Goal: Task Accomplishment & Management: Manage account settings

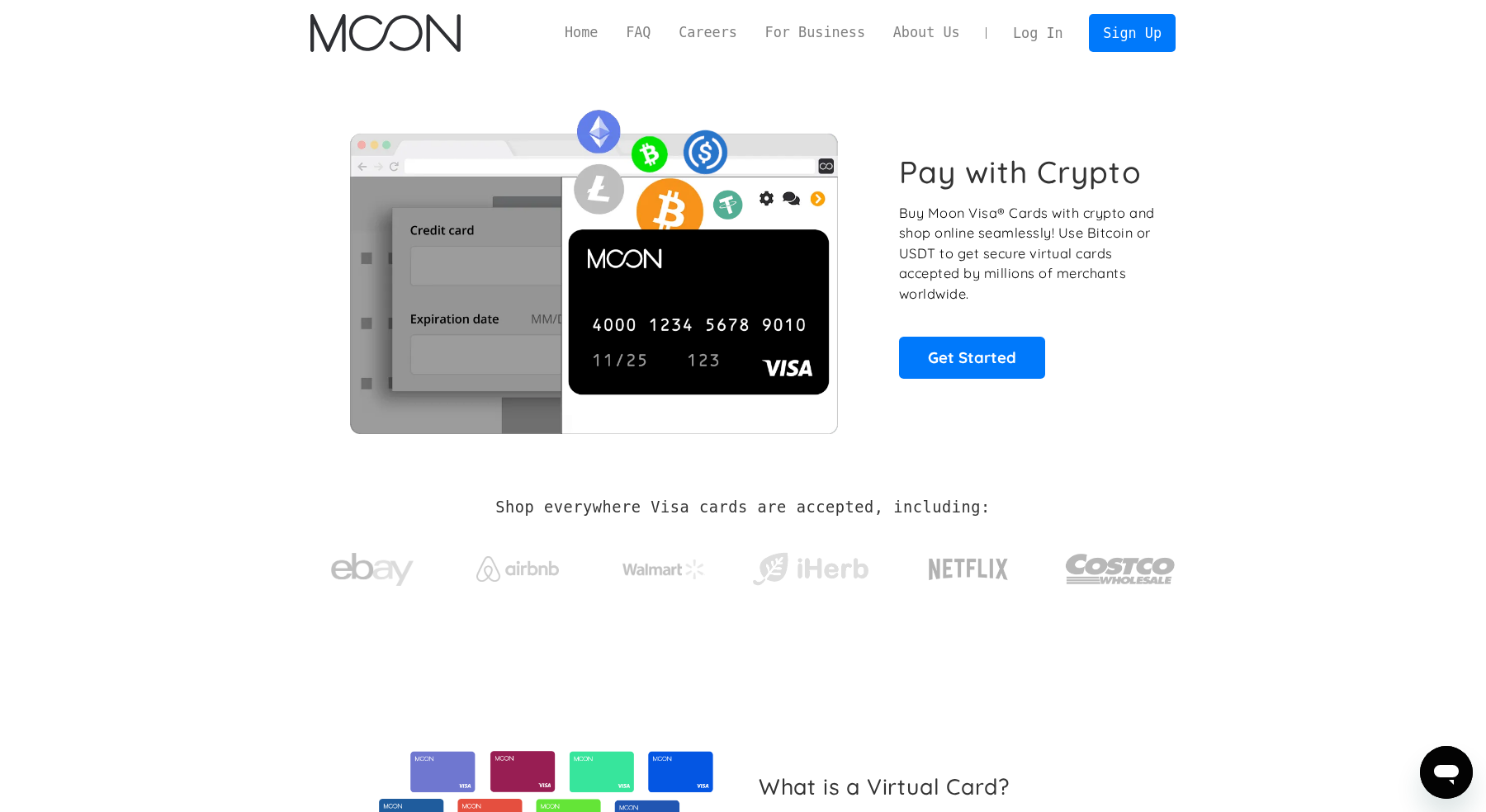
click at [1033, 36] on link "Log In" at bounding box center [1037, 33] width 78 height 37
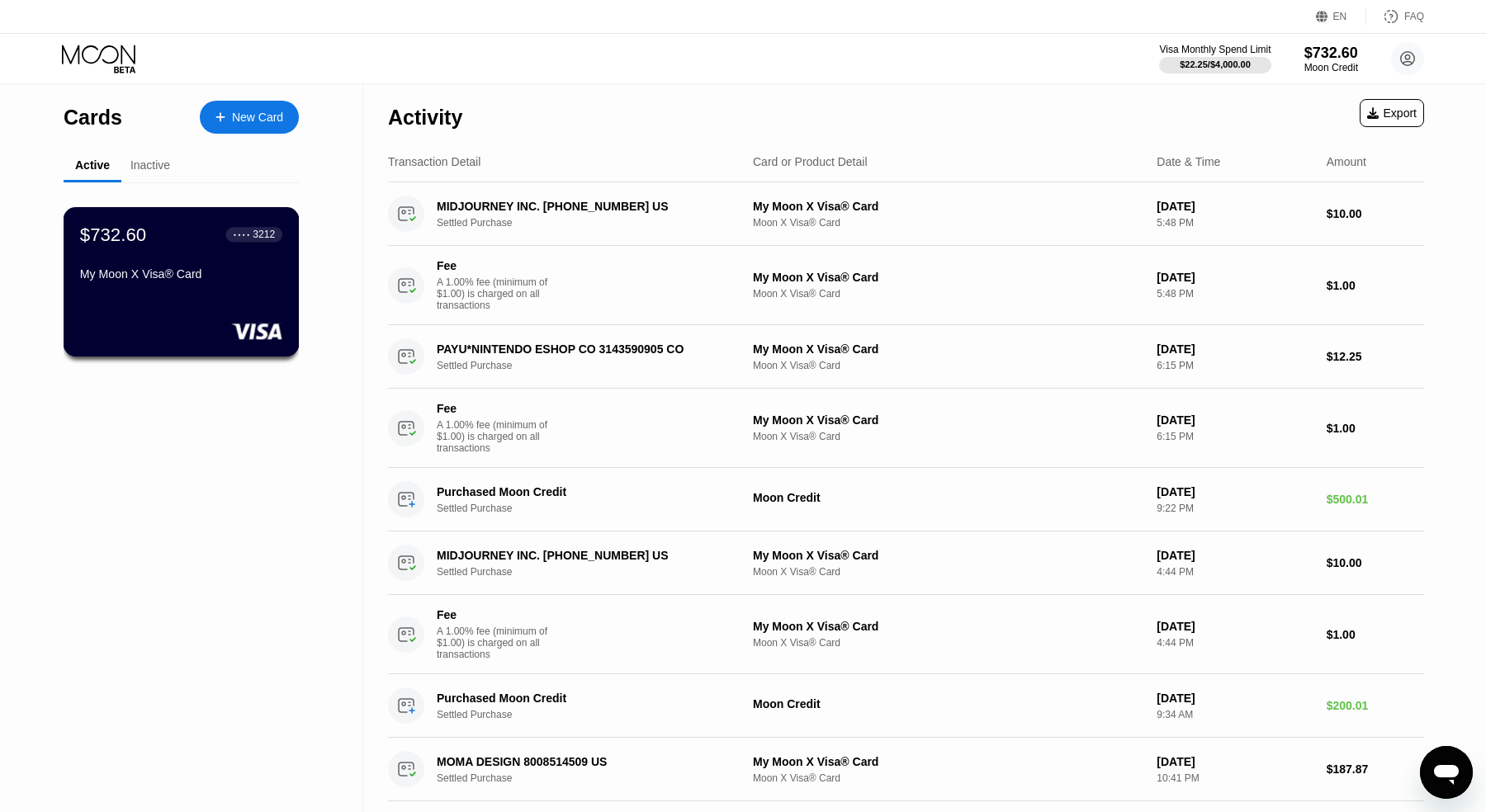
click at [246, 246] on div "$732.60 ● ● ● ● 3212 My Moon X Visa® Card" at bounding box center [181, 255] width 203 height 64
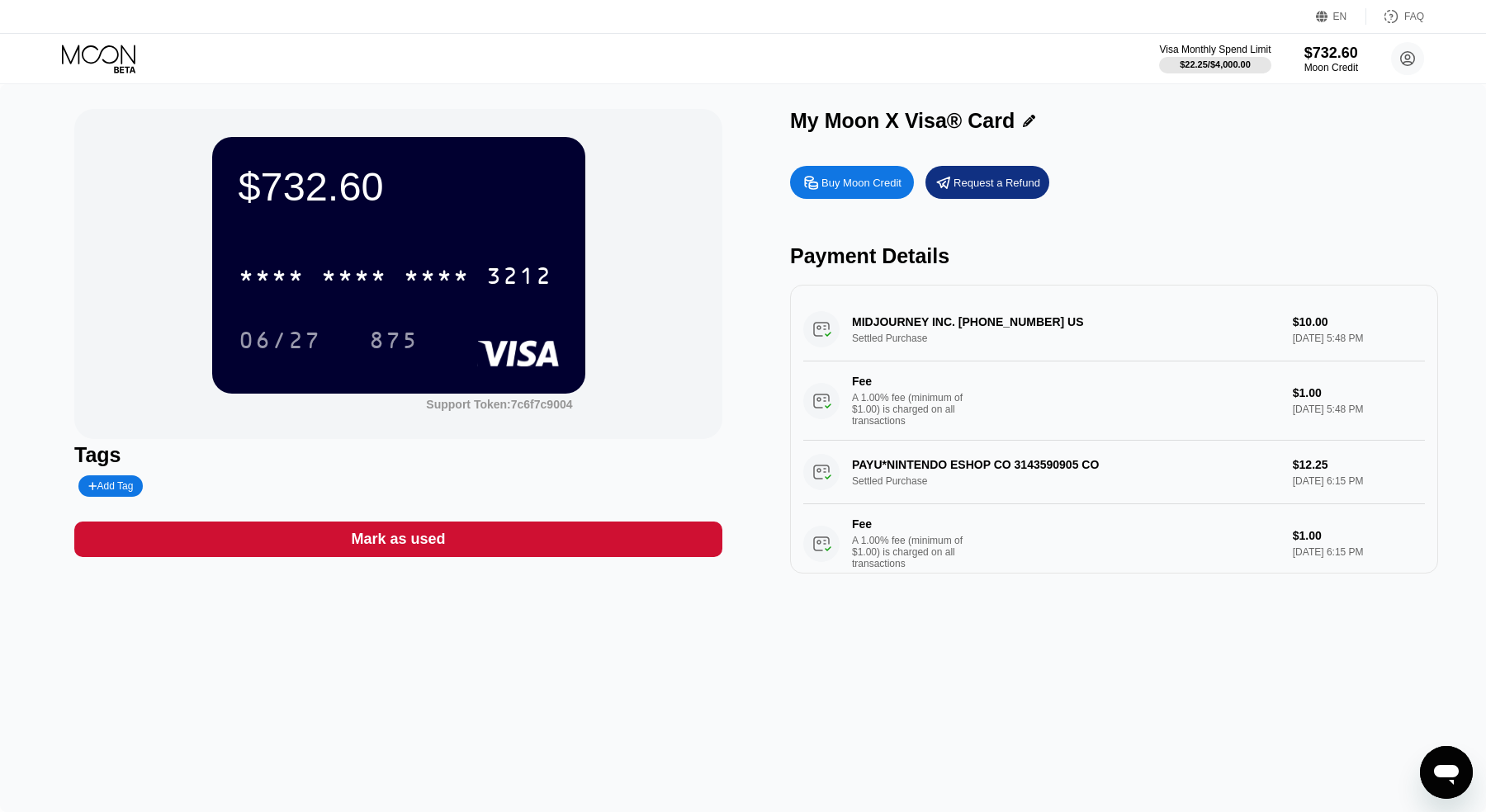
click at [1173, 179] on div "Buy Moon Credit Request a Refund" at bounding box center [1113, 182] width 648 height 33
